Goal: Navigation & Orientation: Find specific page/section

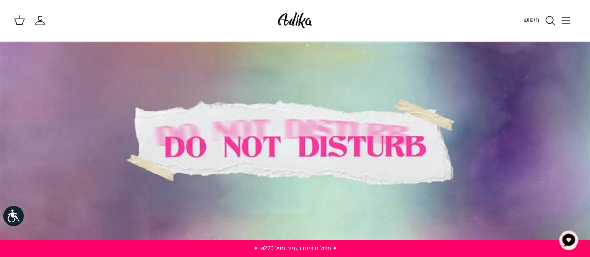
click at [568, 24] on icon "Toggle menu" at bounding box center [565, 20] width 11 height 11
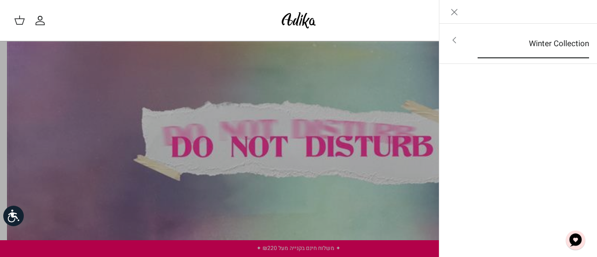
click at [505, 44] on link "Winter Collection" at bounding box center [533, 43] width 128 height 29
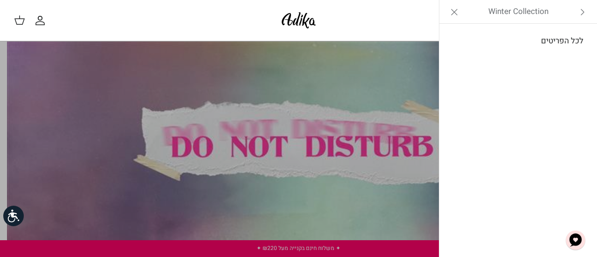
click at [571, 42] on link "לכל הפריטים" at bounding box center [518, 40] width 149 height 23
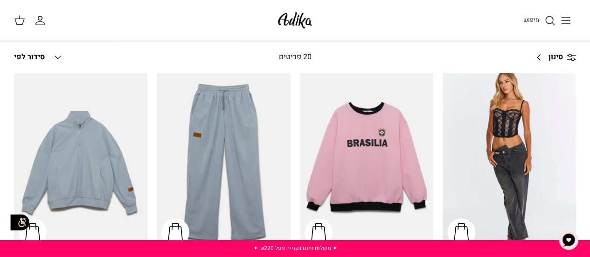
scroll to position [75, 0]
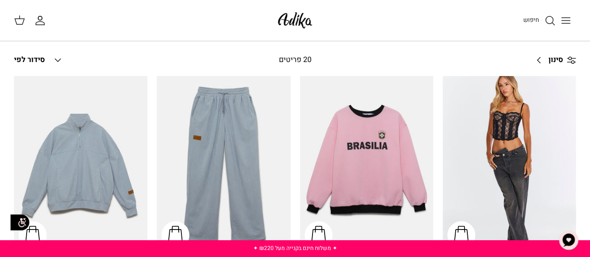
click at [572, 61] on circle at bounding box center [573, 62] width 3 height 3
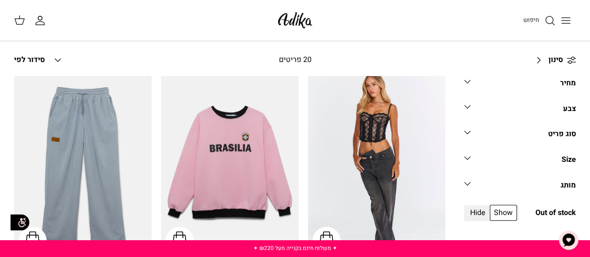
click at [569, 189] on div "מותג" at bounding box center [568, 186] width 15 height 12
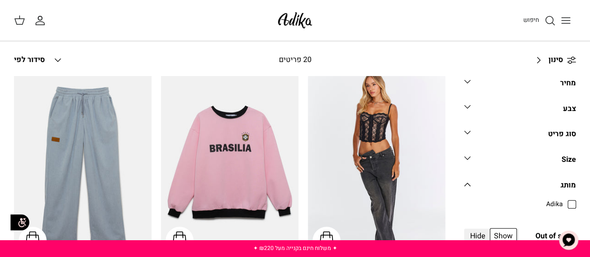
click at [563, 205] on span "Adika" at bounding box center [554, 204] width 17 height 9
click at [564, 200] on input "Adika" at bounding box center [563, 199] width 1 height 1
checkbox input "true"
radio input "true"
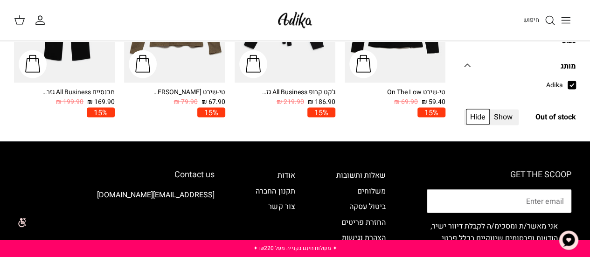
scroll to position [954, 0]
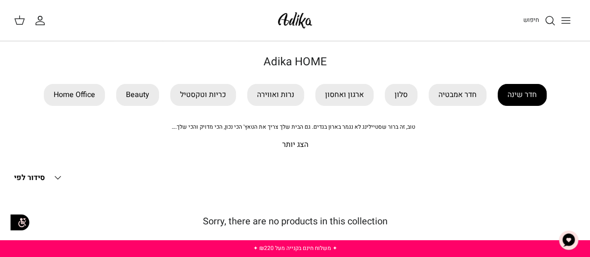
click at [523, 95] on link "חדר שינה" at bounding box center [522, 95] width 49 height 22
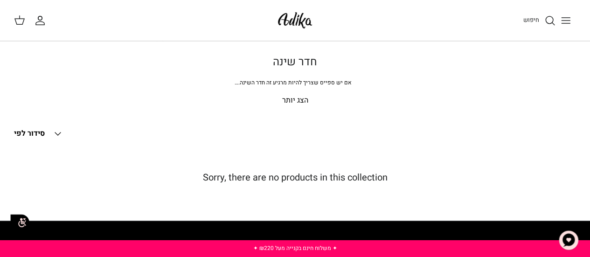
click at [296, 98] on p "הצג יותר" at bounding box center [295, 101] width 562 height 12
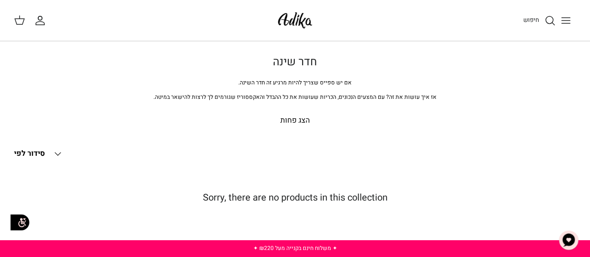
click at [566, 18] on line "Toggle menu" at bounding box center [566, 18] width 8 height 0
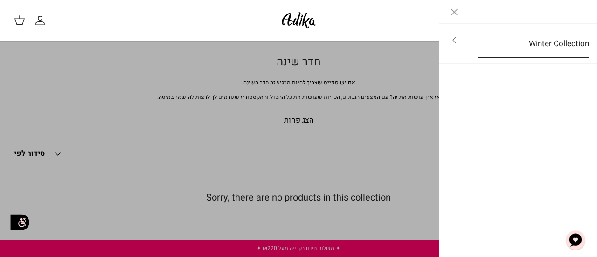
click at [558, 35] on link "Winter Collection" at bounding box center [533, 43] width 128 height 29
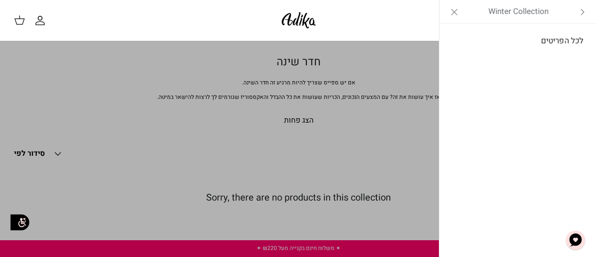
click at [561, 40] on link "לכל הפריטים" at bounding box center [518, 40] width 149 height 23
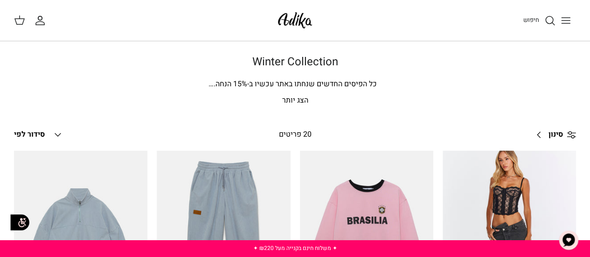
click at [561, 23] on icon "Toggle menu" at bounding box center [565, 20] width 11 height 11
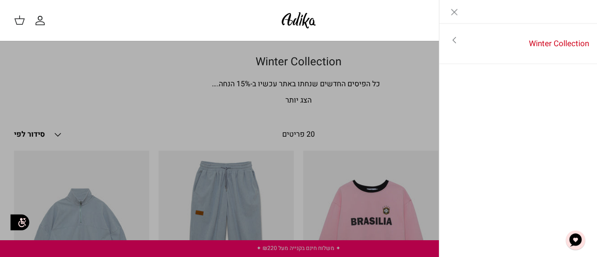
click at [453, 14] on line "Close" at bounding box center [455, 12] width 6 height 6
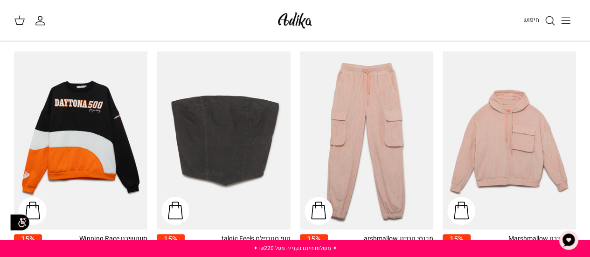
scroll to position [317, 0]
